Goal: Check status: Verify the current state of an ongoing process or item

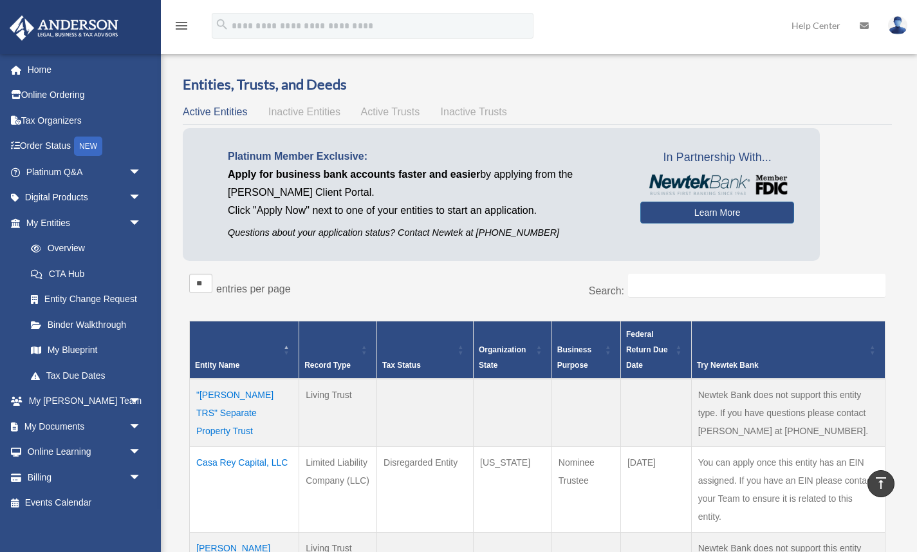
scroll to position [487, 0]
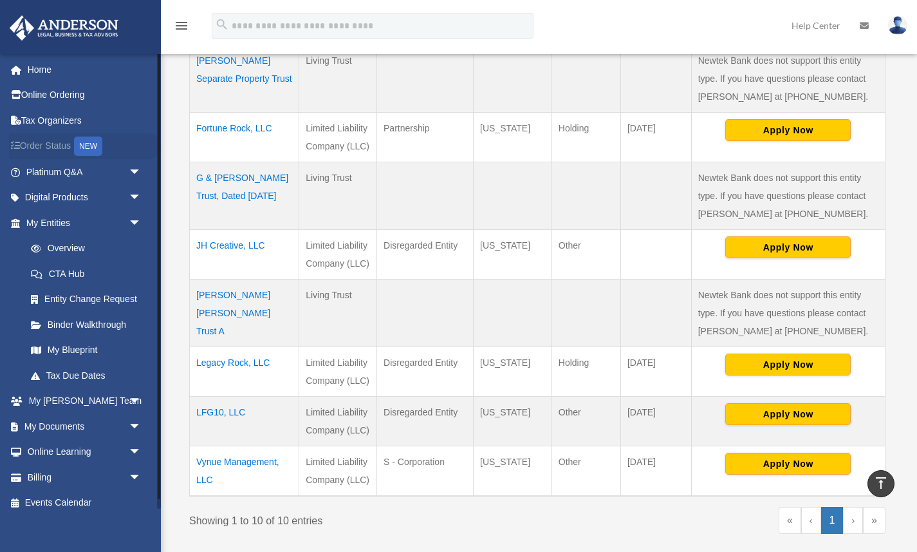
click at [62, 147] on link "Order Status NEW" at bounding box center [85, 146] width 152 height 26
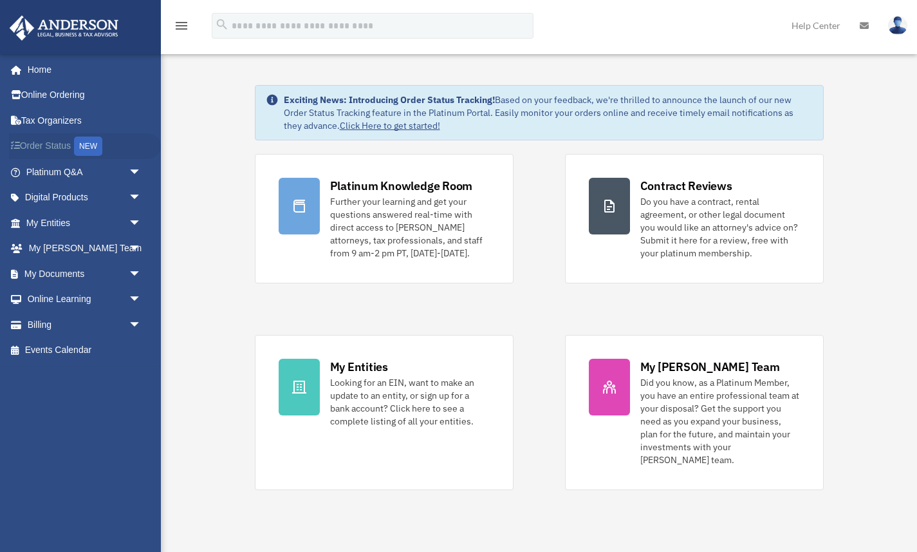
click at [61, 147] on link "Order Status NEW" at bounding box center [85, 146] width 152 height 26
click at [137, 281] on span "arrow_drop_down" at bounding box center [142, 274] width 26 height 26
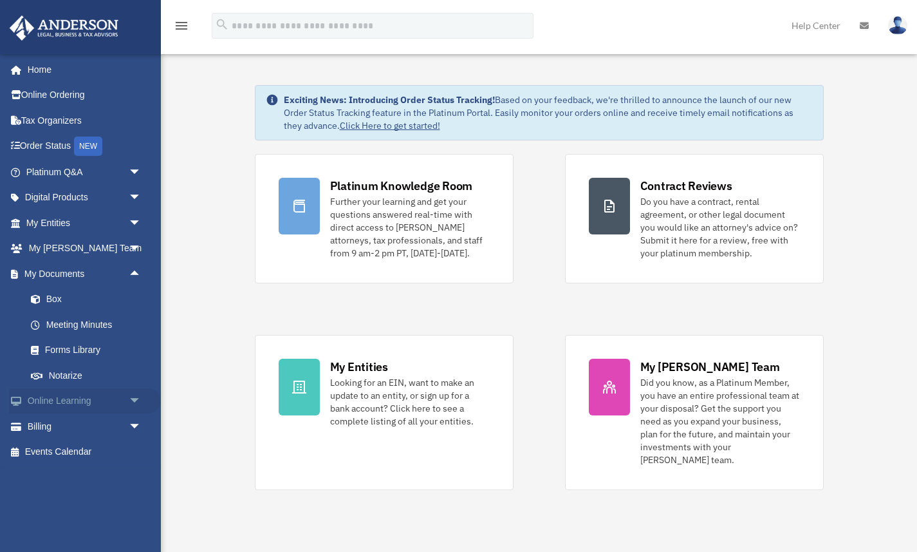
click at [129, 398] on span "arrow_drop_down" at bounding box center [142, 401] width 26 height 26
click at [129, 399] on span "arrow_drop_up" at bounding box center [142, 401] width 26 height 26
click at [134, 245] on span "arrow_drop_down" at bounding box center [142, 249] width 26 height 26
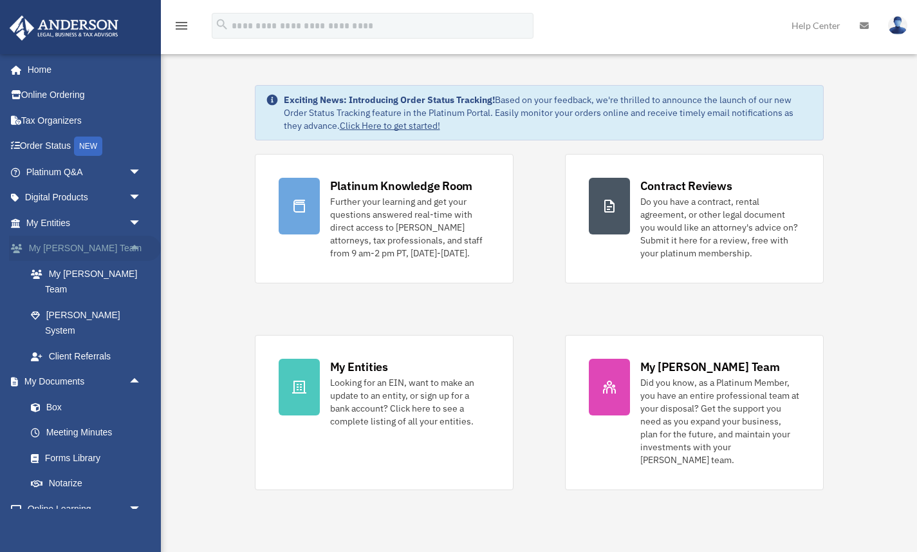
click at [134, 245] on span "arrow_drop_up" at bounding box center [142, 249] width 26 height 26
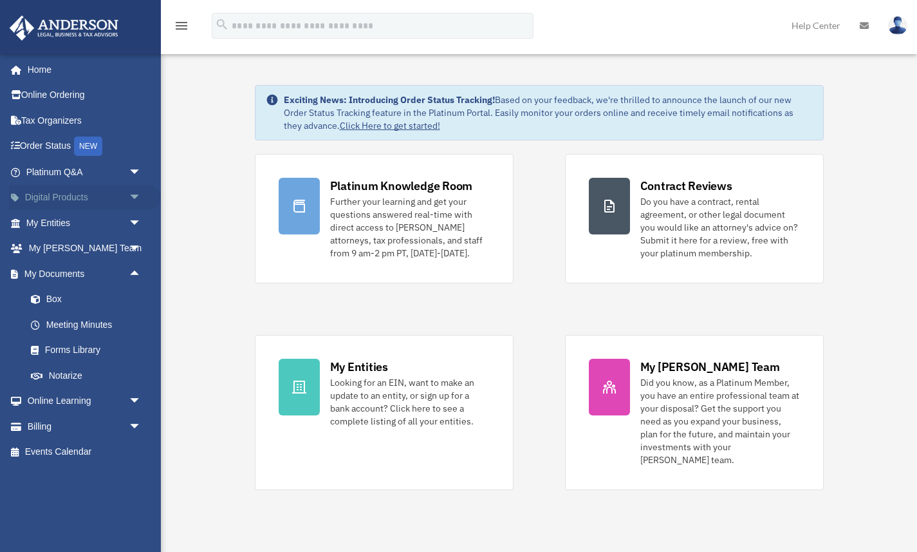
click at [136, 191] on span "arrow_drop_down" at bounding box center [142, 198] width 26 height 26
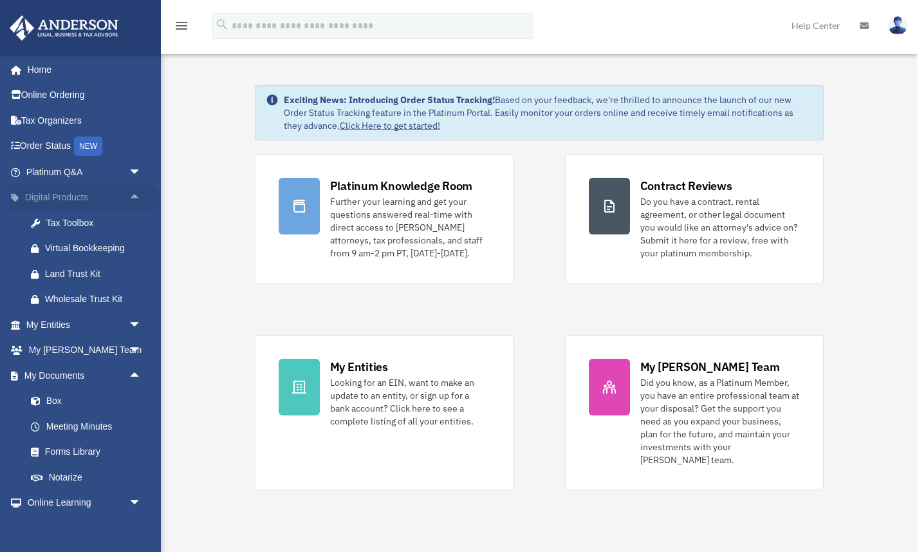
click at [136, 191] on span "arrow_drop_up" at bounding box center [142, 198] width 26 height 26
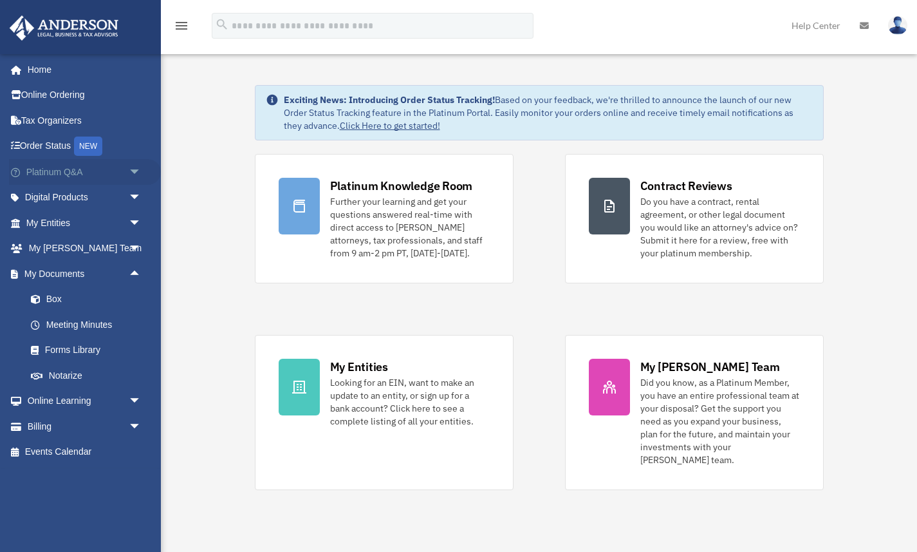
click at [136, 167] on span "arrow_drop_down" at bounding box center [142, 172] width 26 height 26
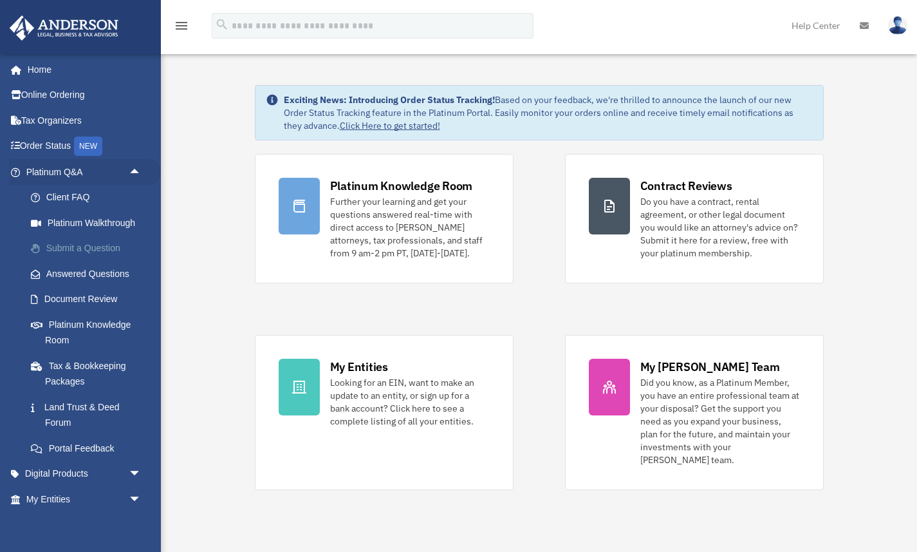
click at [98, 251] on link "Submit a Question" at bounding box center [89, 249] width 143 height 26
click at [95, 272] on link "Answered Questions" at bounding box center [89, 274] width 143 height 26
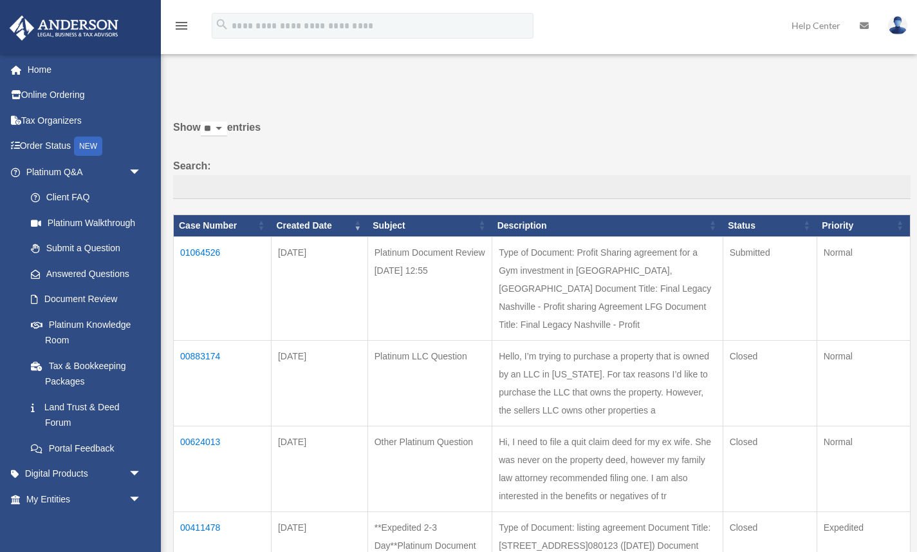
click at [199, 255] on td "01064526" at bounding box center [223, 288] width 98 height 104
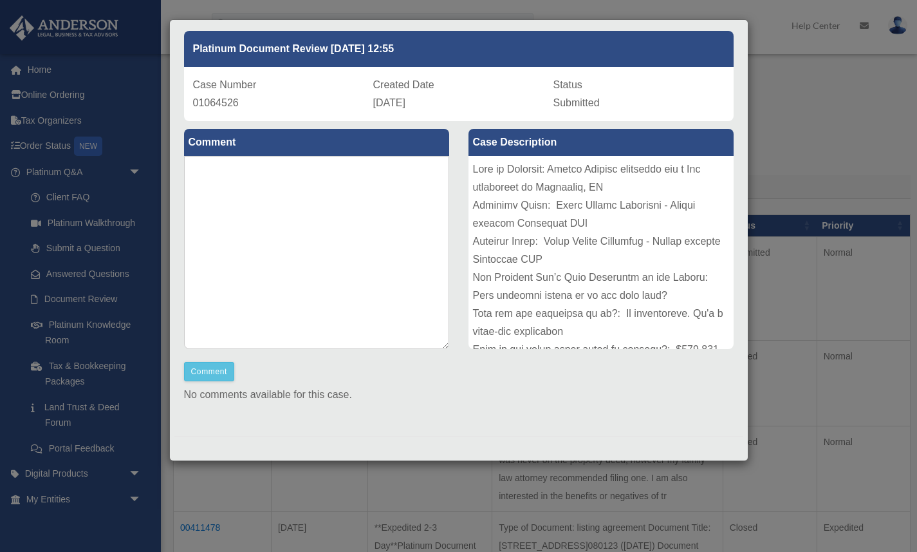
click at [833, 128] on div "Case Detail × Platinum Document Review [DATE] 12:55 Case Number 01064526 Create…" at bounding box center [458, 276] width 917 height 552
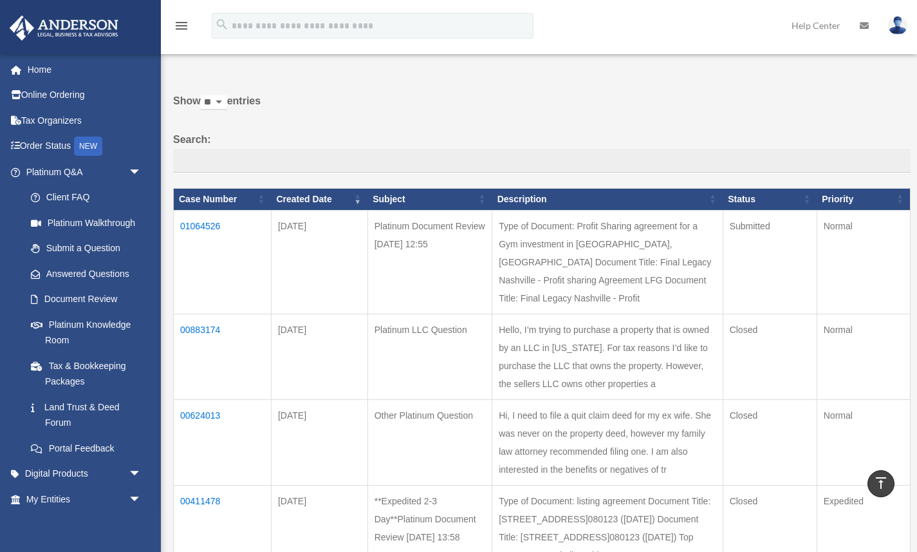
scroll to position [22, 0]
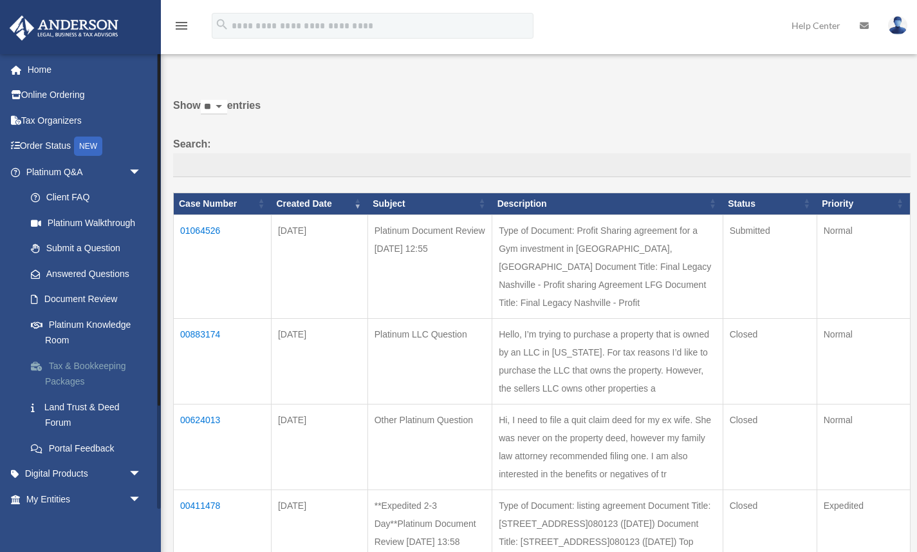
click at [83, 369] on link "Tax & Bookkeeping Packages" at bounding box center [89, 373] width 143 height 41
